Goal: Task Accomplishment & Management: Manage account settings

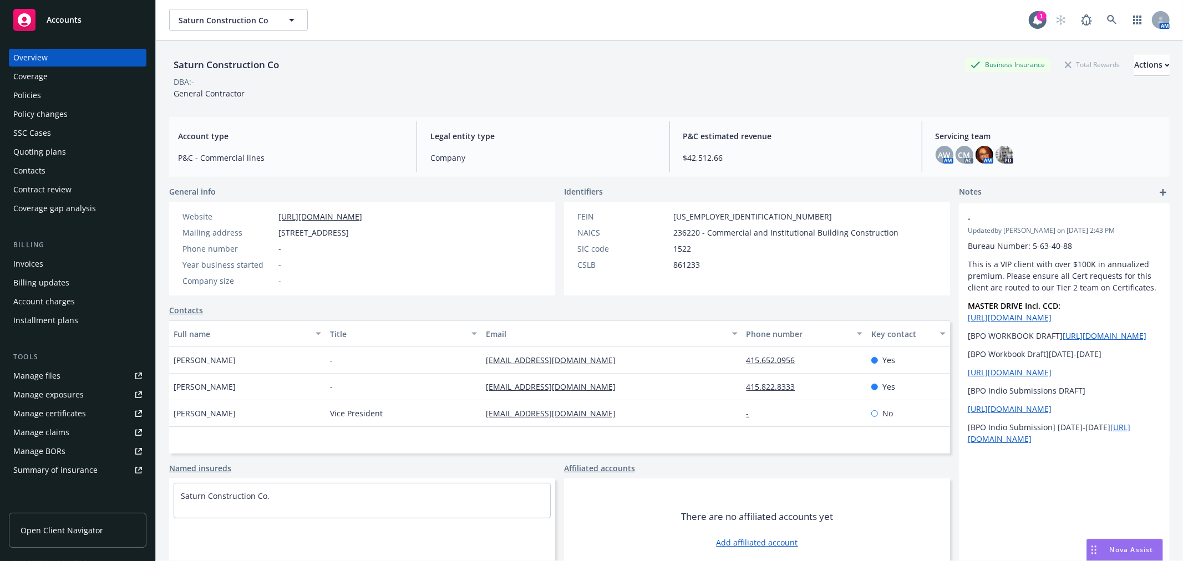
click at [1129, 549] on span "Nova Assist" at bounding box center [1131, 549] width 44 height 9
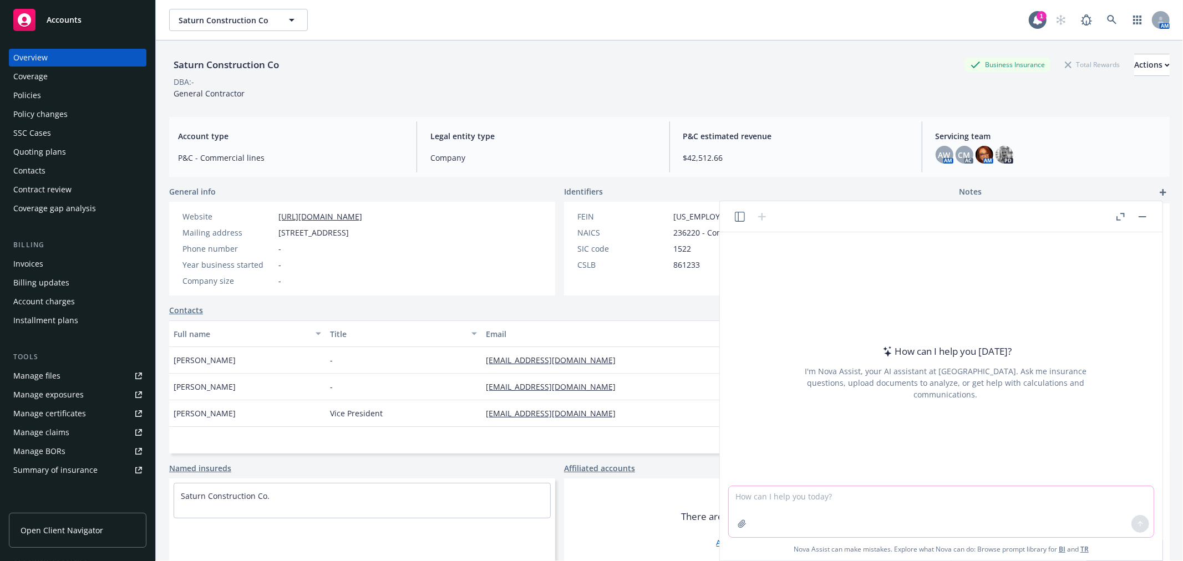
click at [835, 501] on textarea at bounding box center [941, 511] width 425 height 51
paste textarea "Hi [PERSON_NAME], Your quote is still looking good – can you tell me, in terms …"
type textarea "You are a construction insurance expert. Review and add to the email below to a…"
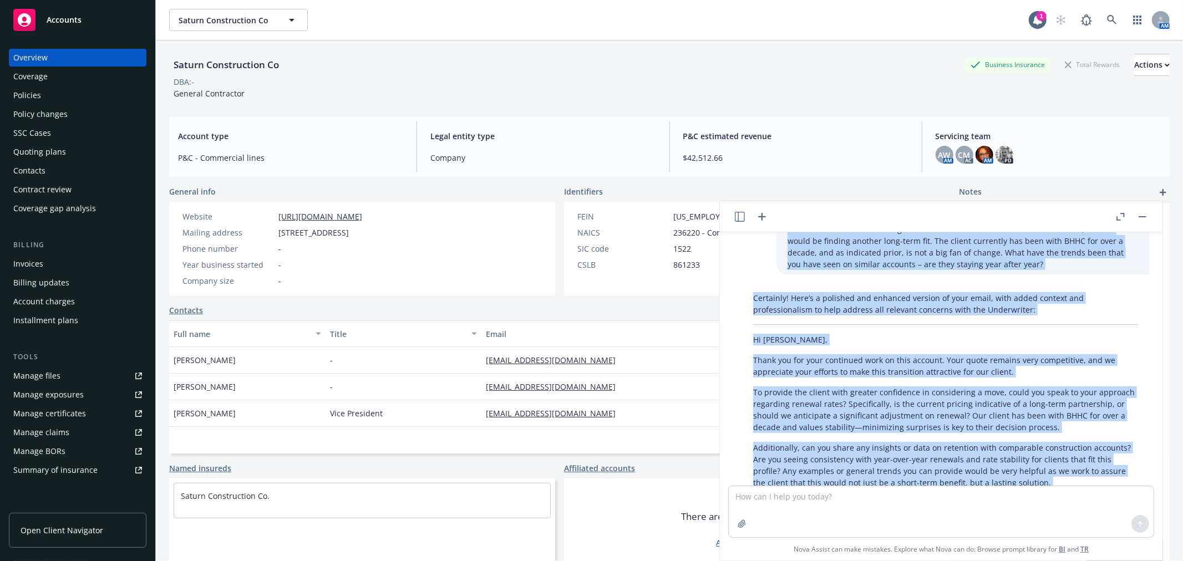
scroll to position [35, 0]
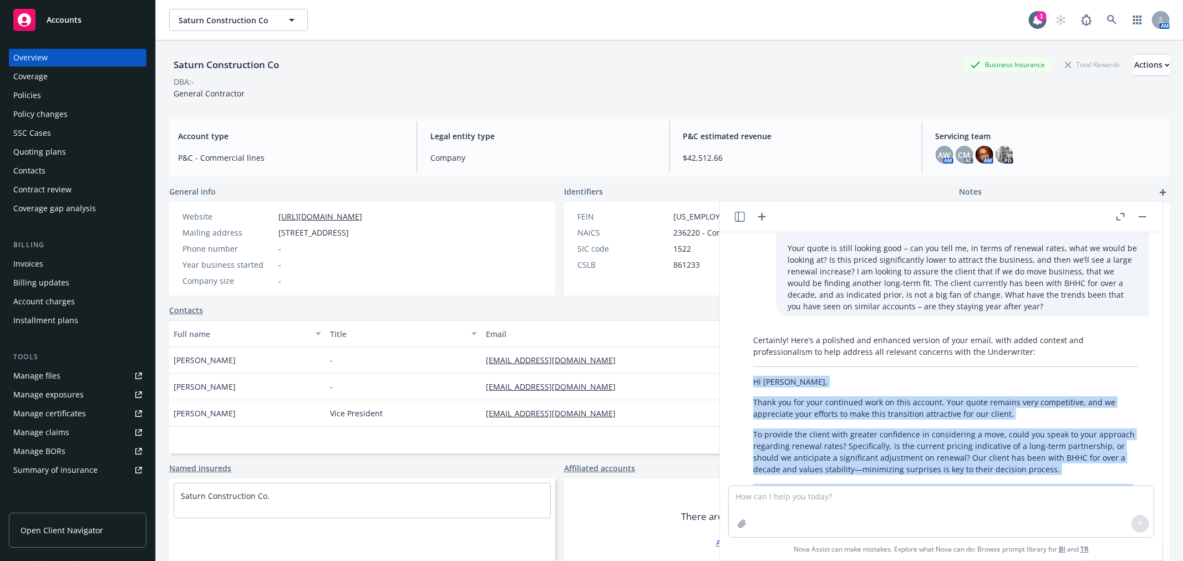
drag, startPoint x: 905, startPoint y: 379, endPoint x: 749, endPoint y: 380, distance: 156.4
click at [749, 380] on div "Certainly! Here’s a polished and enhanced version of your email, with added con…" at bounding box center [945, 496] width 407 height 332
copy div "Lo Ipsum, Dolor sit ame cons adipiscin elit se doei tempori. Utla etdol magnaal…"
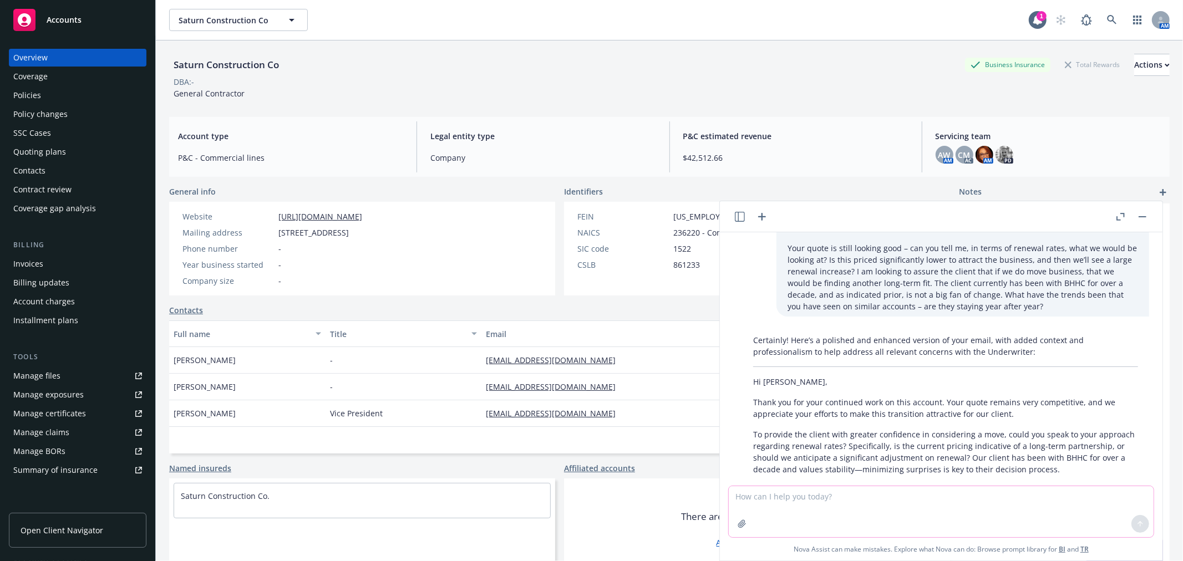
click at [872, 495] on textarea at bounding box center [941, 511] width 425 height 51
type textarea "can we make it slightly less formal and more conversational?"
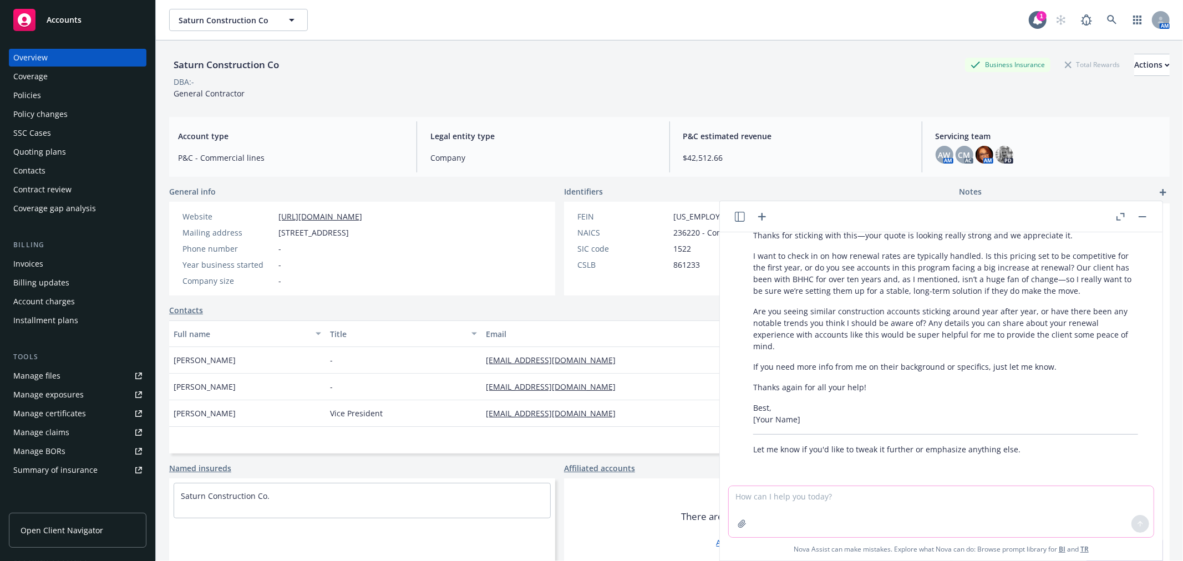
scroll to position [508, 0]
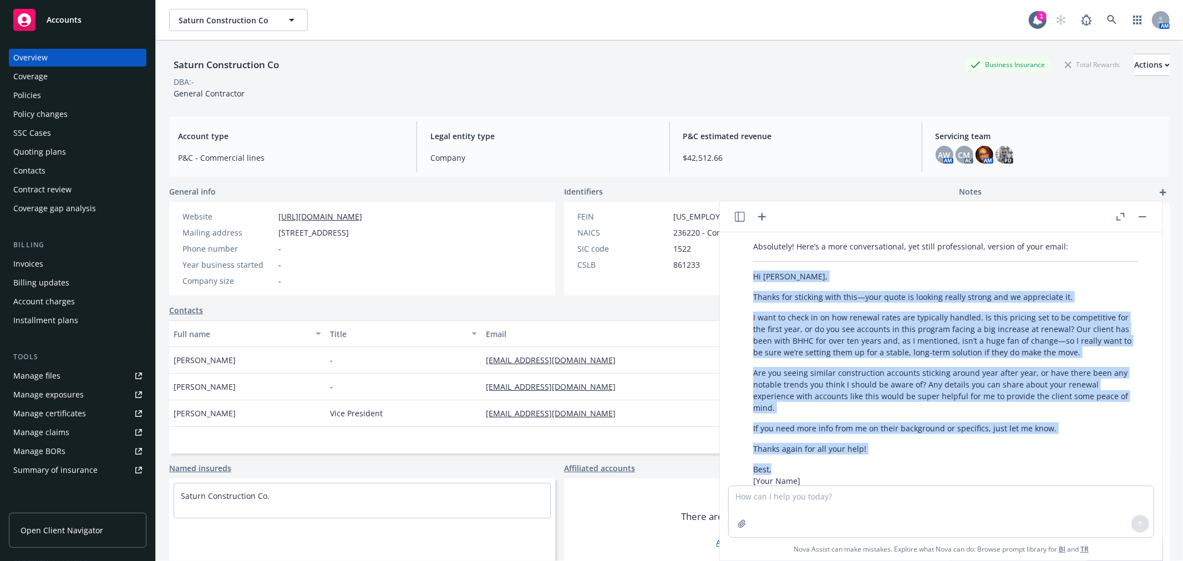
drag, startPoint x: 752, startPoint y: 272, endPoint x: 874, endPoint y: 466, distance: 230.0
click at [874, 466] on div "Absolutely! Here’s a more conversational, yet still professional, version of yo…" at bounding box center [945, 378] width 407 height 285
copy div "Hi [PERSON_NAME], Thanks for sticking with this—your quote is looking really st…"
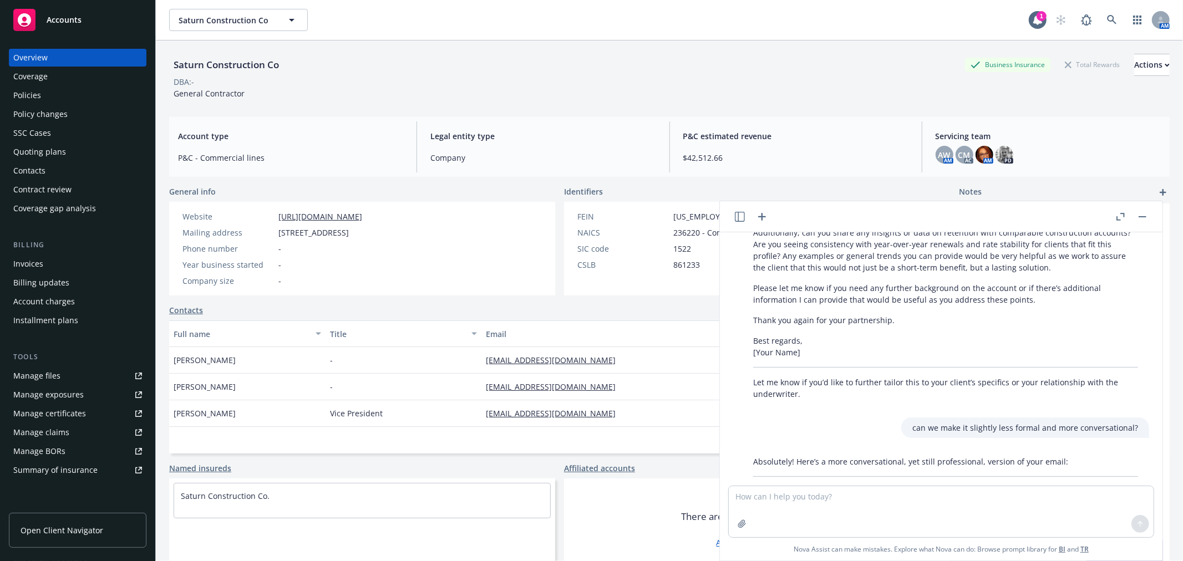
scroll to position [0, 0]
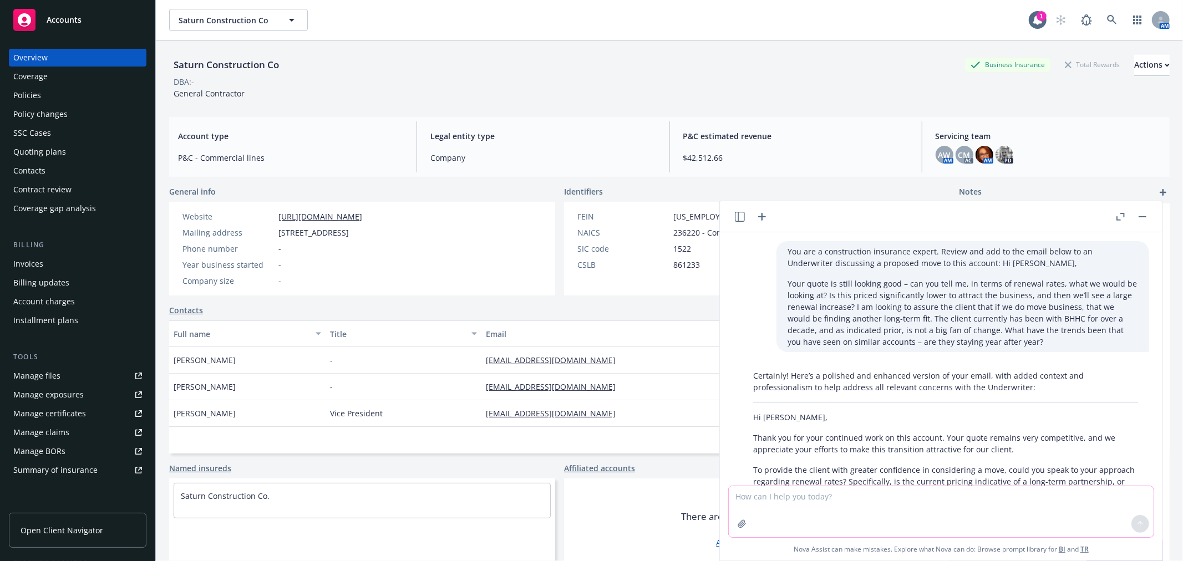
click at [1075, 506] on textarea at bounding box center [941, 511] width 425 height 51
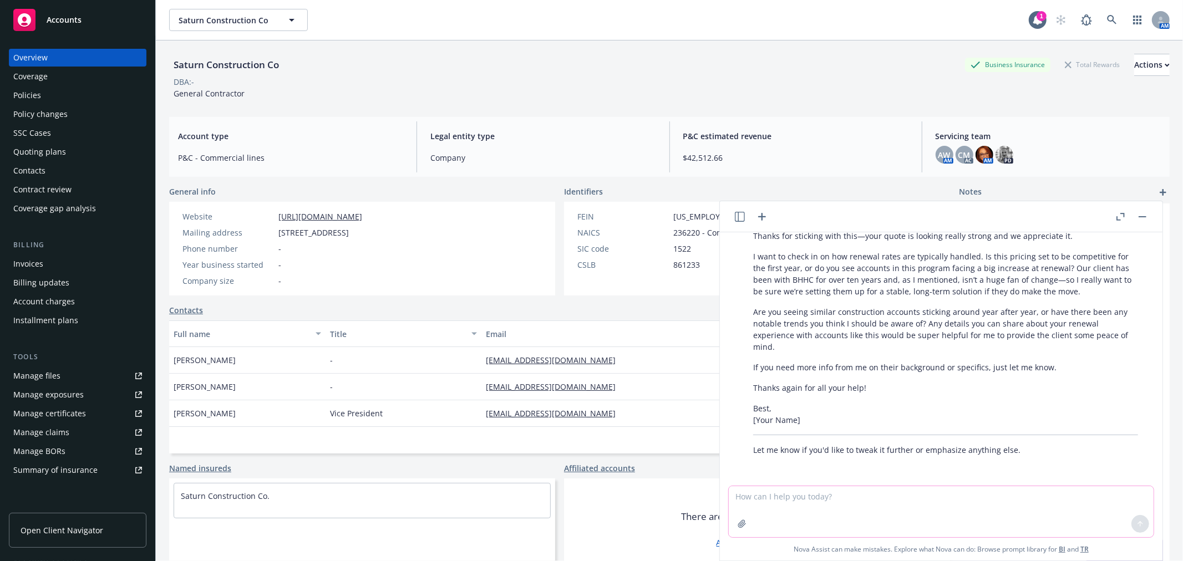
scroll to position [569, 0]
click at [71, 19] on span "Accounts" at bounding box center [64, 20] width 35 height 9
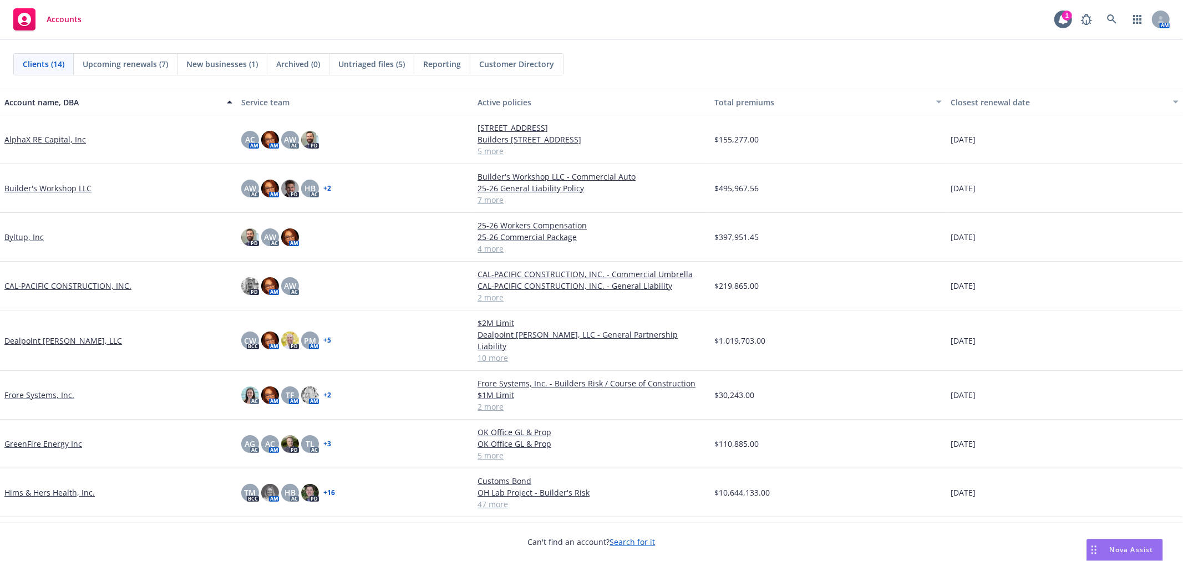
click at [27, 283] on link "CAL-PACIFIC CONSTRUCTION, INC." at bounding box center [67, 286] width 127 height 12
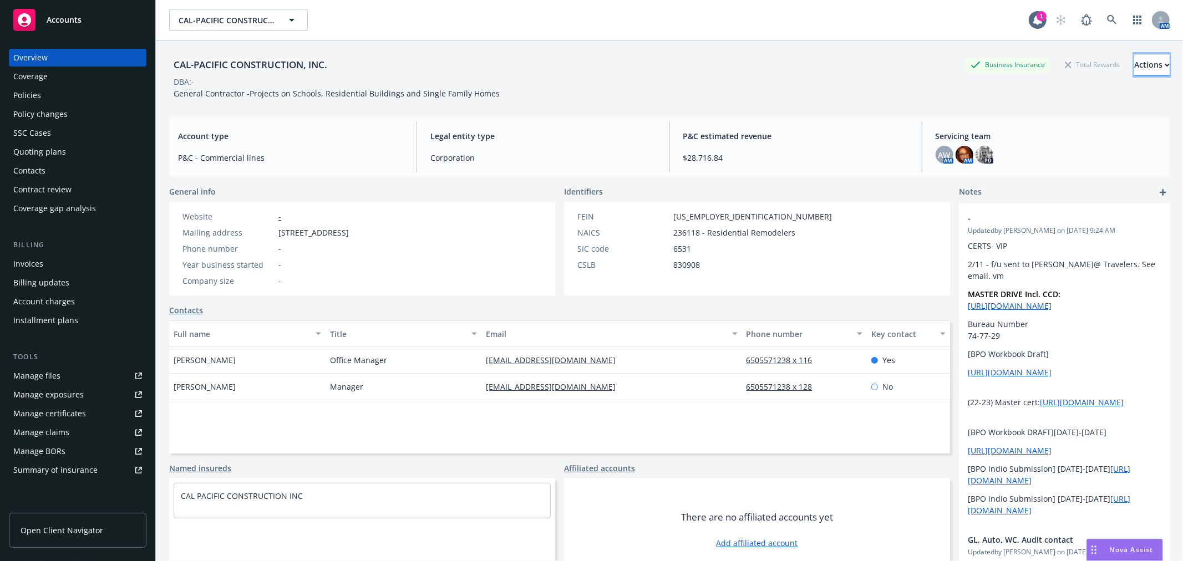
click at [1134, 65] on div "Actions" at bounding box center [1151, 64] width 35 height 21
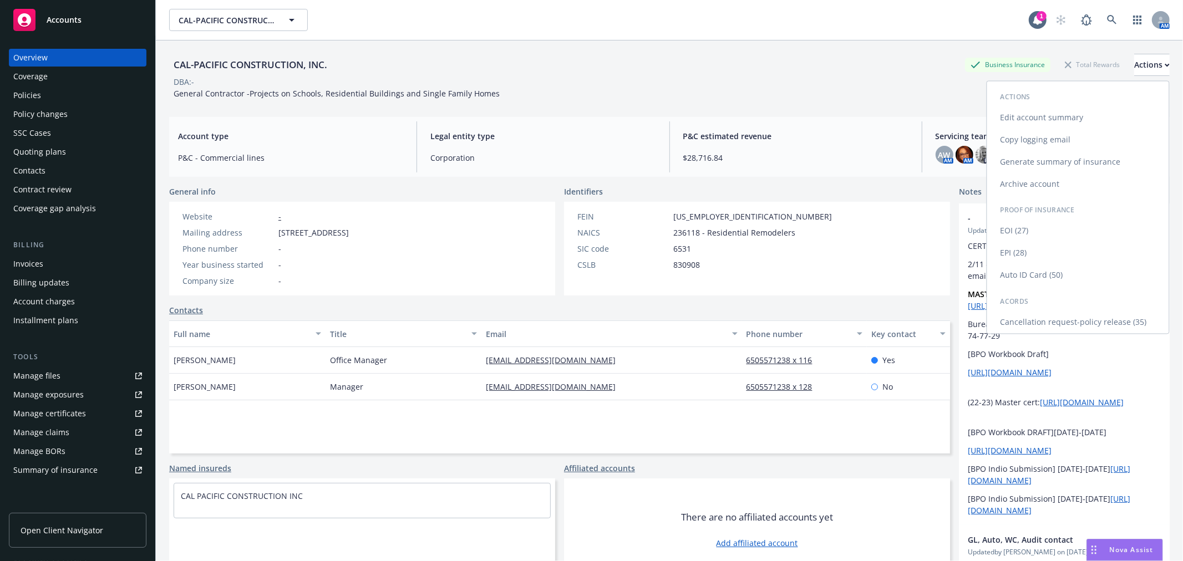
click at [1061, 113] on link "Edit account summary" at bounding box center [1078, 117] width 182 height 22
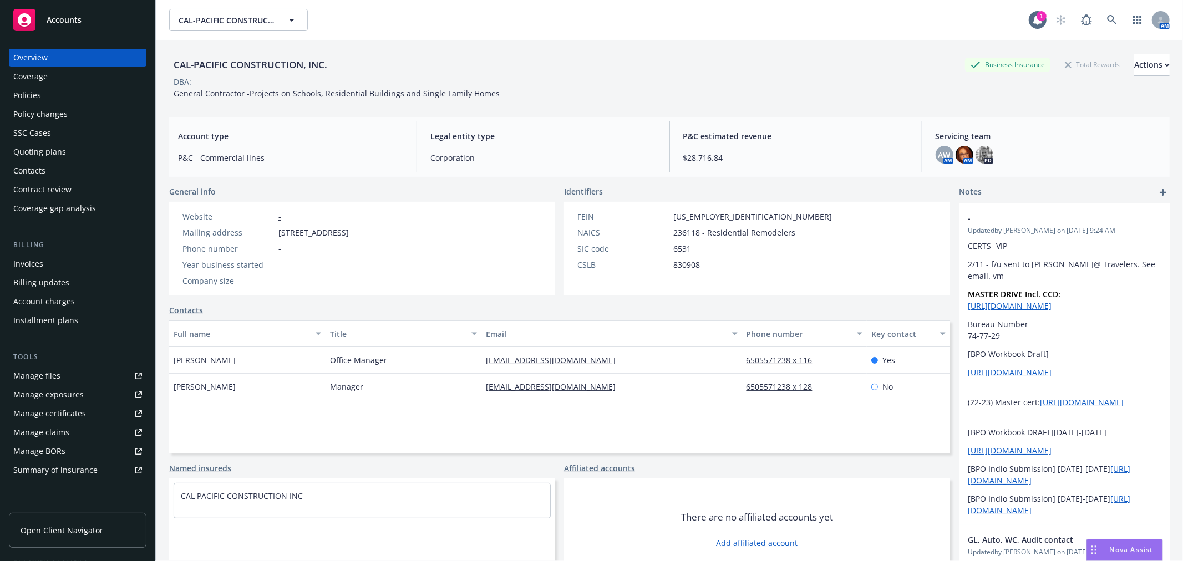
select select "US"
select select "Other"
select select "CA"
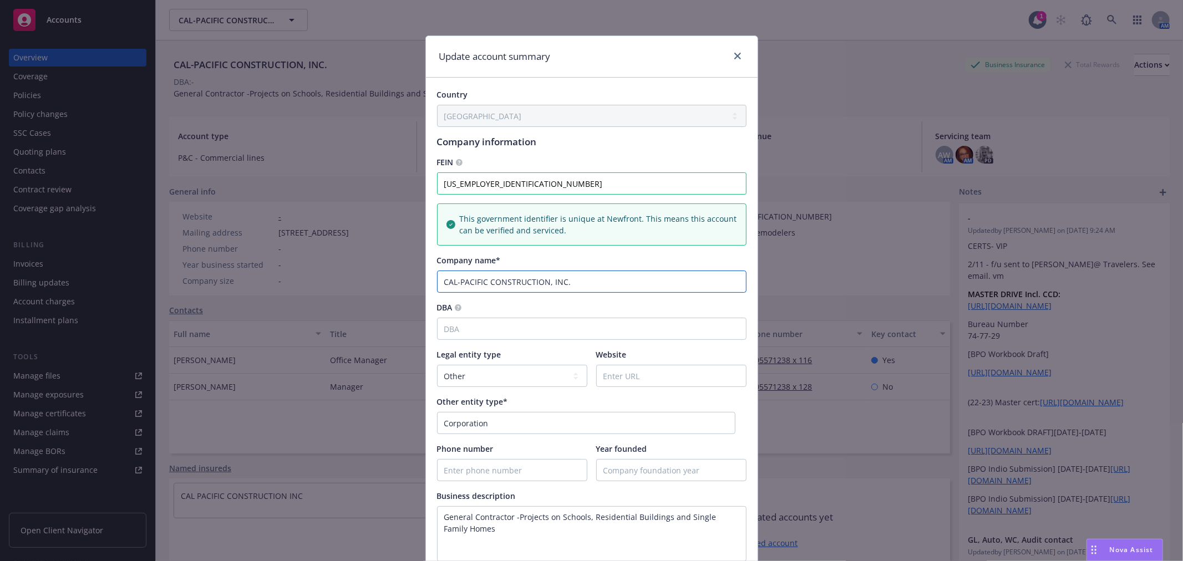
drag, startPoint x: 445, startPoint y: 281, endPoint x: 452, endPoint y: 284, distance: 7.2
click at [452, 284] on input "CAL-PACIFIC CONSTRUCTION, INC." at bounding box center [591, 282] width 309 height 22
drag, startPoint x: 458, startPoint y: 283, endPoint x: 481, endPoint y: 287, distance: 23.0
click at [481, 287] on input "Cal-PACIFIC CONSTRUCTION, INC." at bounding box center [591, 282] width 309 height 22
drag, startPoint x: 485, startPoint y: 283, endPoint x: 534, endPoint y: 281, distance: 49.4
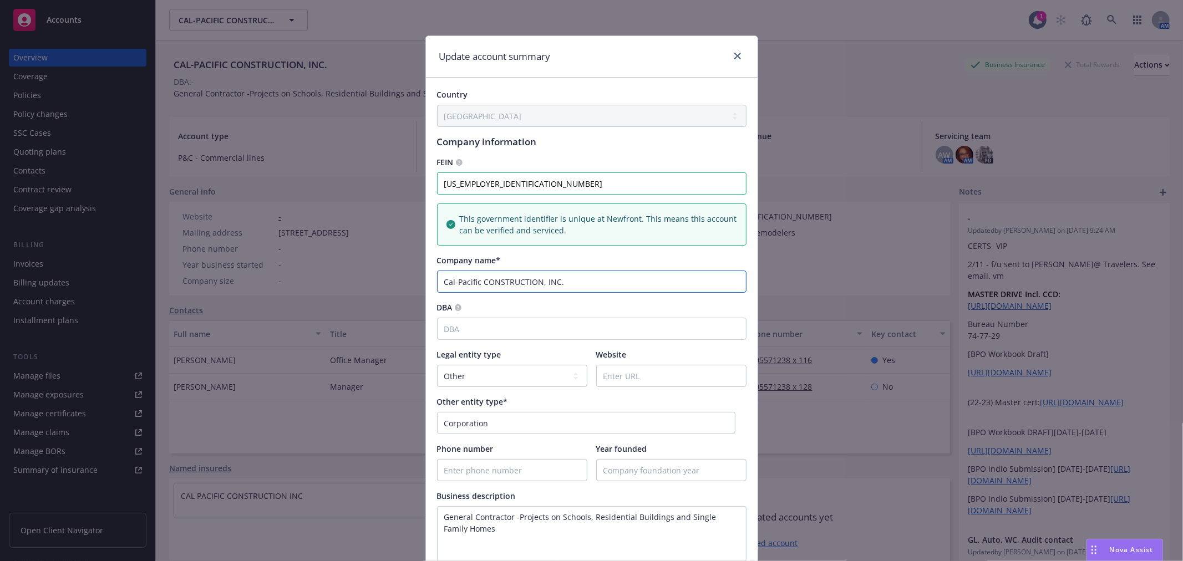
click at [534, 281] on input "Cal-Pacific CONSTRUCTION, INC." at bounding box center [591, 282] width 309 height 22
click at [541, 281] on input "Cal-Pacific Construction, INC." at bounding box center [591, 282] width 309 height 22
type input "Cal-Pacific Construction, Inc."
click at [678, 254] on div "Company name*" at bounding box center [591, 260] width 309 height 12
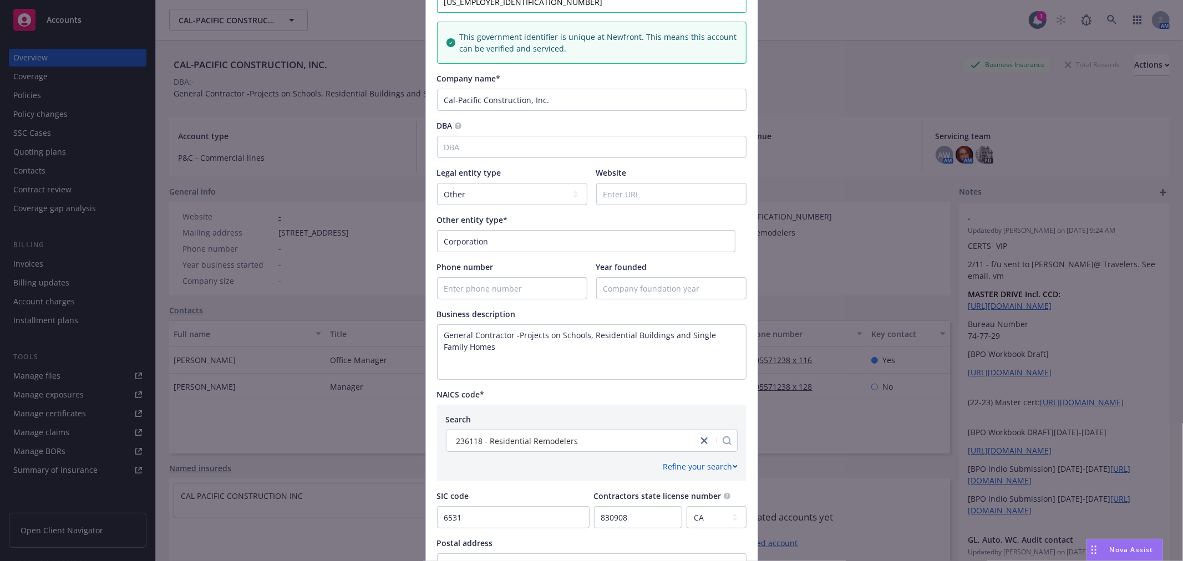
scroll to position [386, 0]
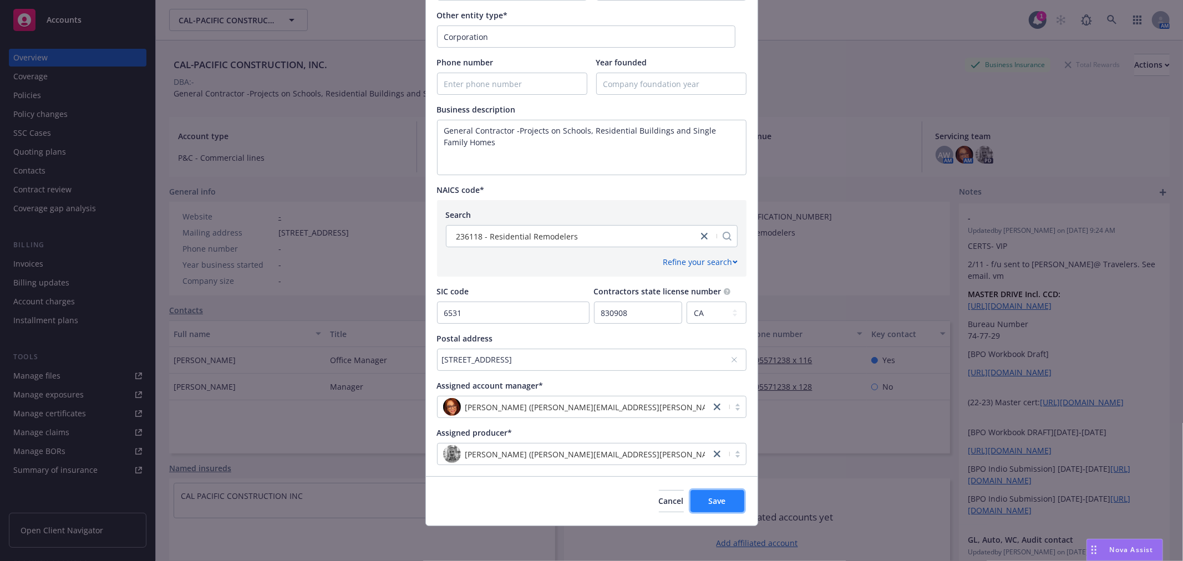
click at [712, 501] on span "Save" at bounding box center [717, 501] width 17 height 11
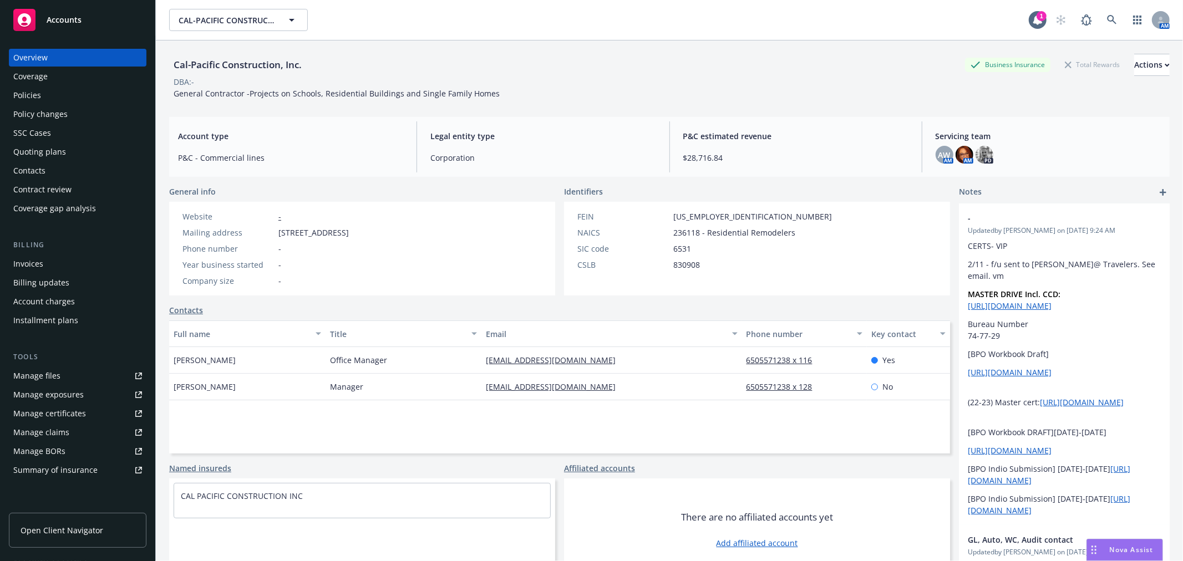
click at [72, 91] on div "Policies" at bounding box center [77, 95] width 129 height 18
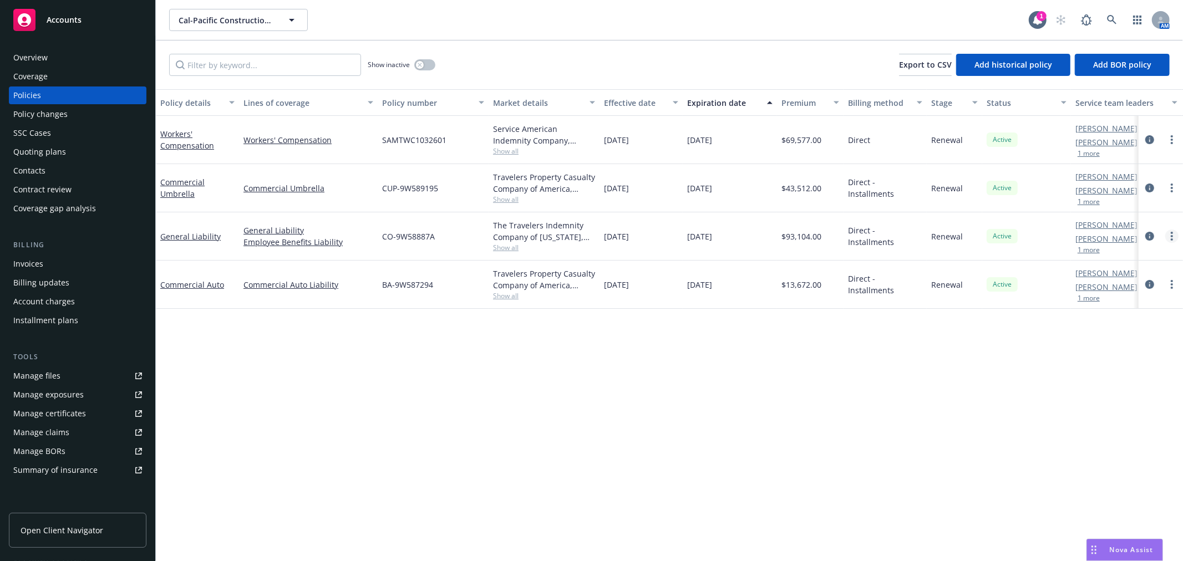
click at [1170, 235] on icon "more" at bounding box center [1171, 236] width 2 height 9
click at [1094, 393] on link "Copy logging email" at bounding box center [1112, 392] width 130 height 22
